Goal: Browse casually

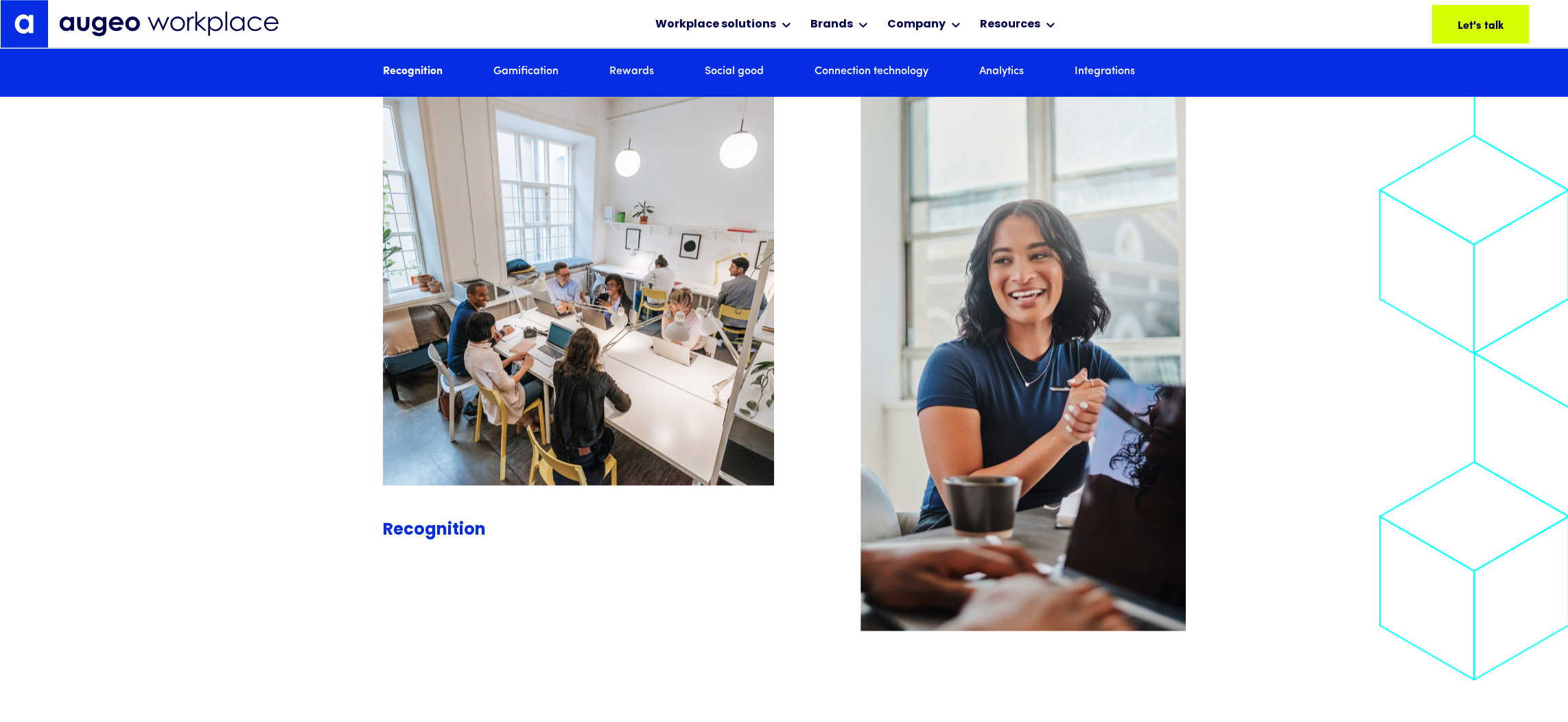
scroll to position [1753, 0]
